Goal: Task Accomplishment & Management: Use online tool/utility

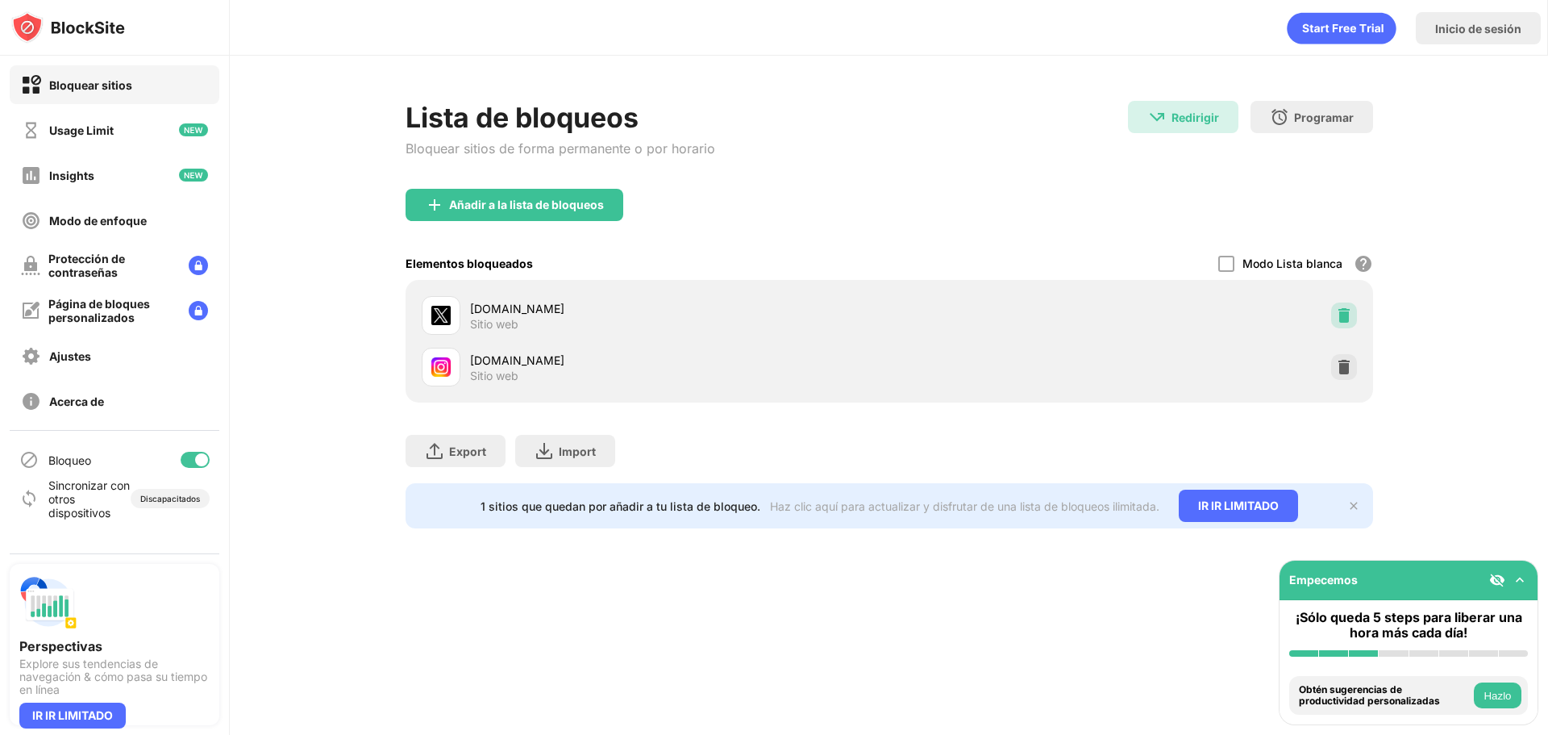
click at [1353, 310] on div at bounding box center [1344, 315] width 26 height 26
click at [1353, 354] on div at bounding box center [1344, 367] width 26 height 26
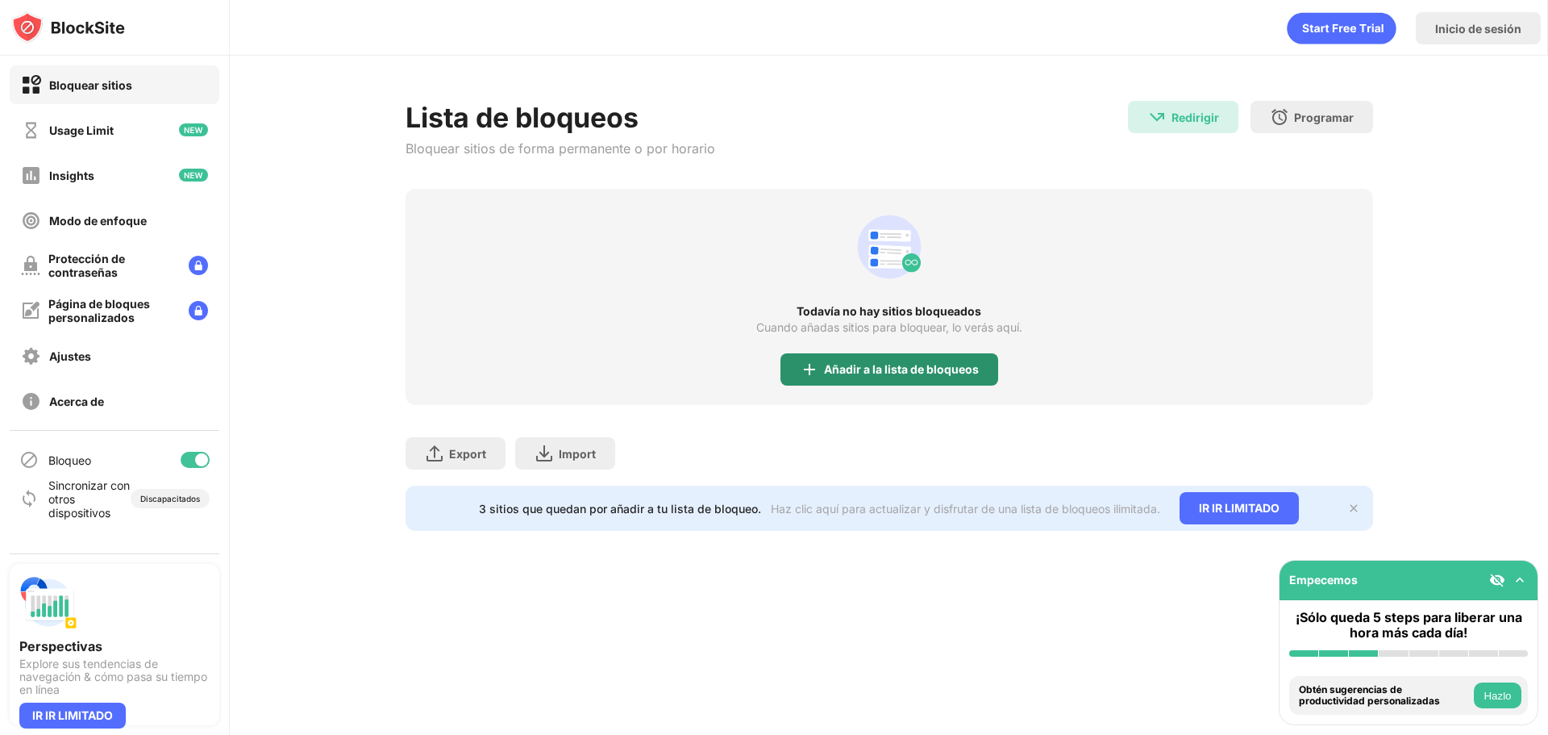
click at [909, 373] on div "Añadir a la lista de bloqueos" at bounding box center [901, 369] width 155 height 13
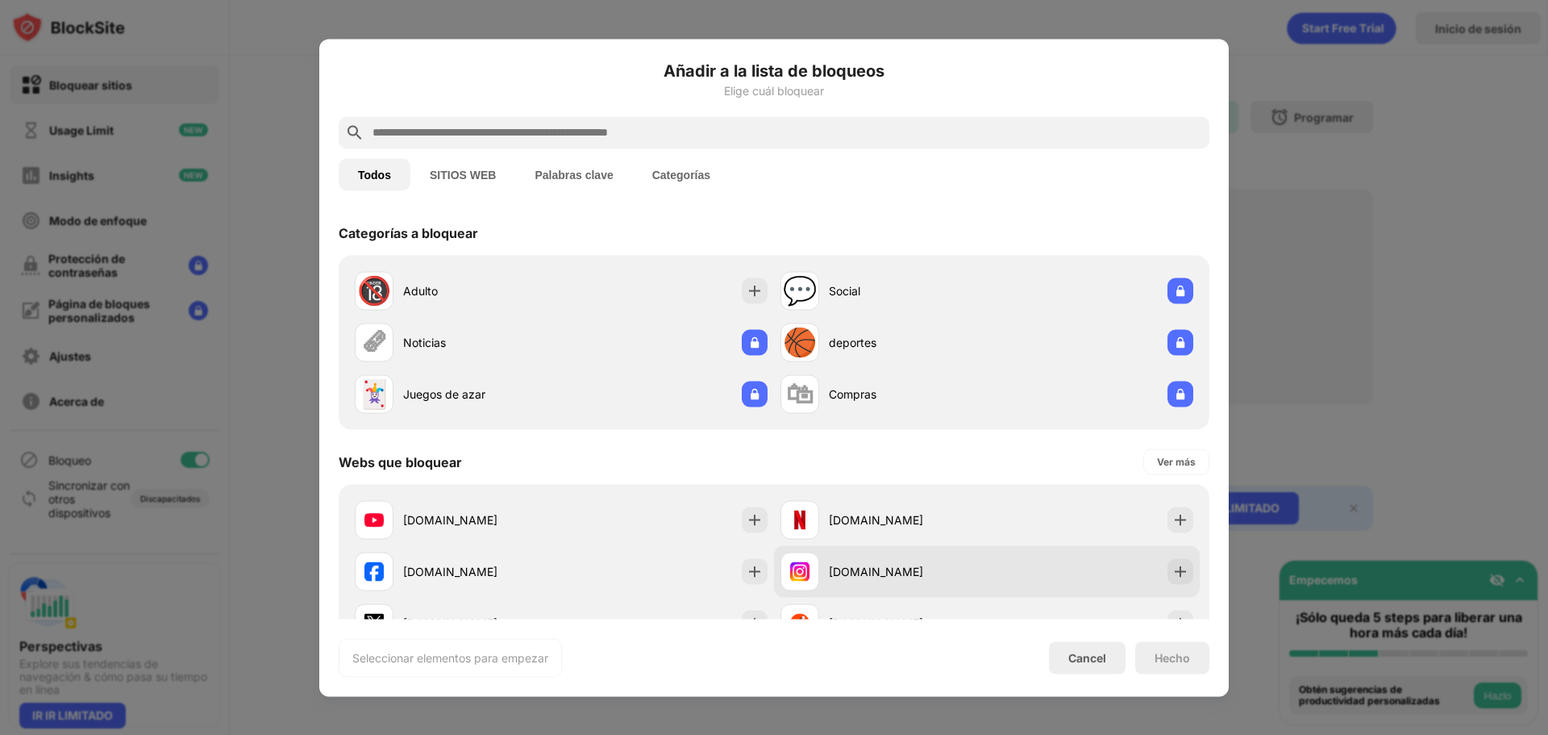
click at [871, 580] on div "[DOMAIN_NAME]" at bounding box center [884, 571] width 206 height 39
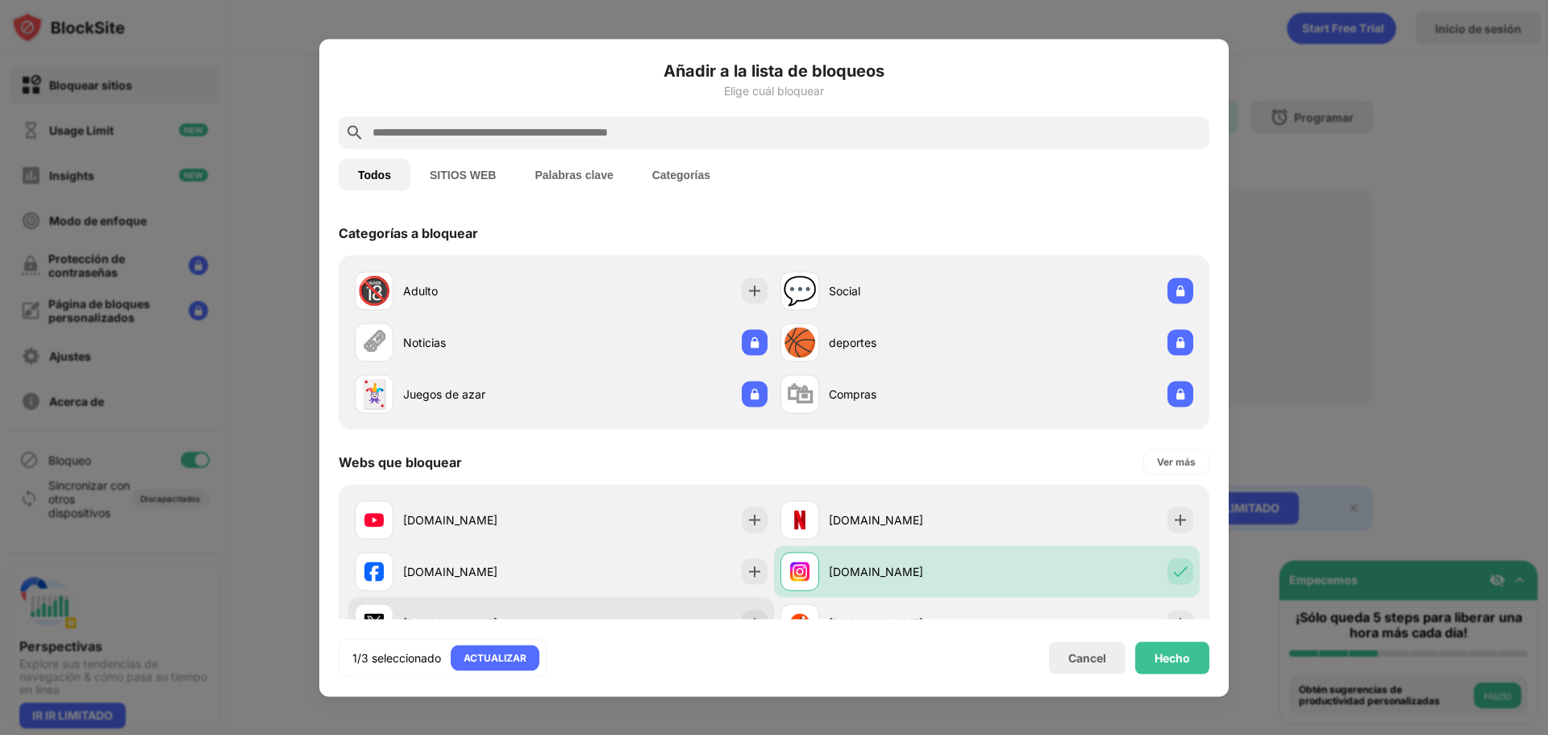
click at [635, 601] on div "[DOMAIN_NAME]" at bounding box center [561, 623] width 426 height 52
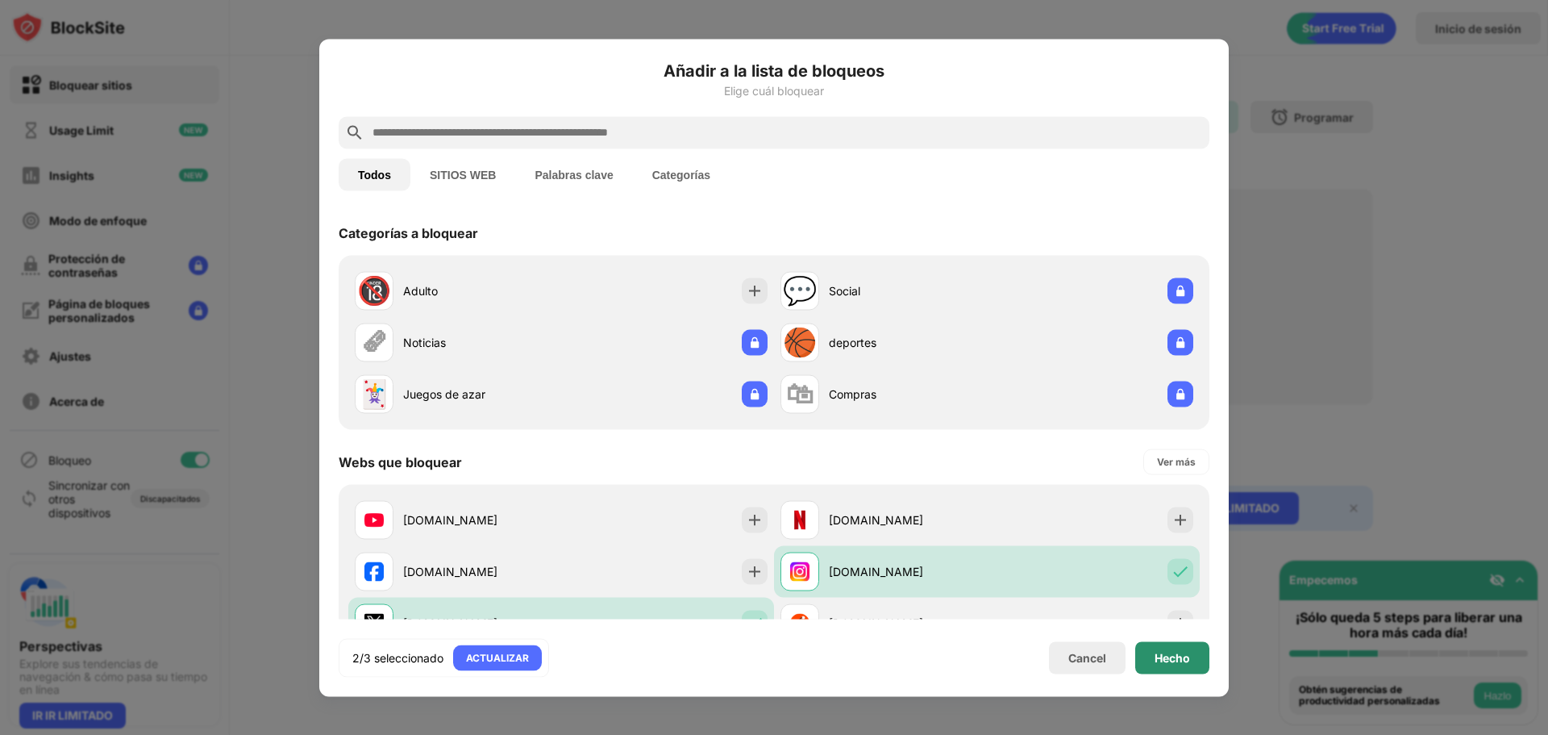
click at [1202, 664] on div "Hecho" at bounding box center [1172, 657] width 74 height 32
